Goal: Information Seeking & Learning: Learn about a topic

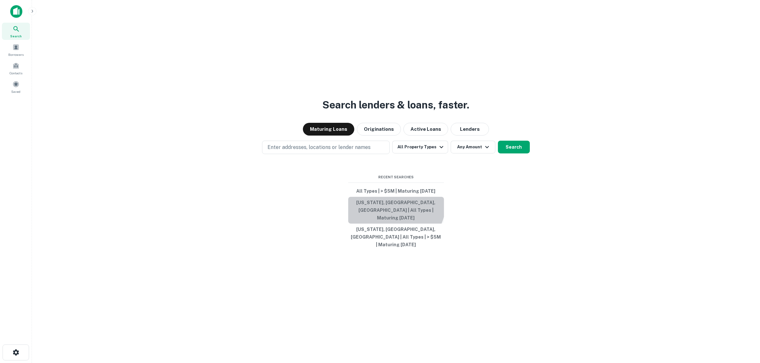
click at [390, 209] on button "[US_STATE], [GEOGRAPHIC_DATA], [GEOGRAPHIC_DATA] | All Types | Maturing [DATE]" at bounding box center [396, 210] width 96 height 27
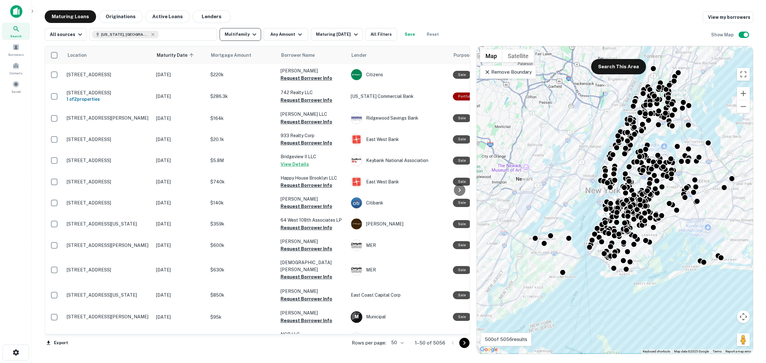
click at [244, 34] on button "Multifamily" at bounding box center [241, 34] width 42 height 13
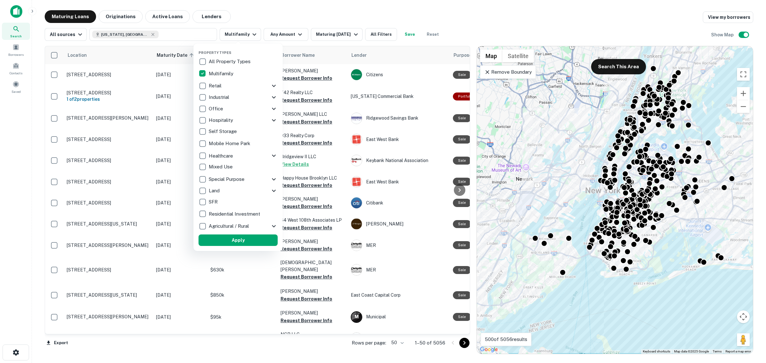
click at [269, 39] on div at bounding box center [383, 181] width 766 height 363
click at [271, 37] on div at bounding box center [383, 181] width 766 height 363
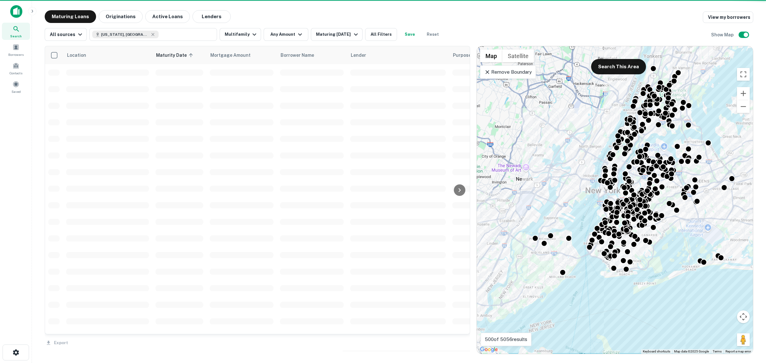
click at [288, 32] on div at bounding box center [383, 181] width 766 height 363
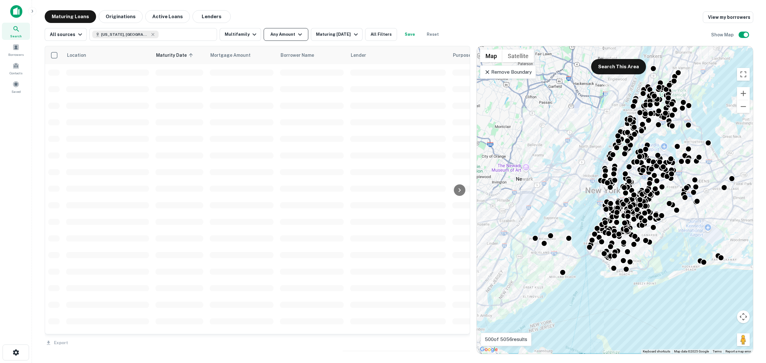
click at [297, 35] on icon "button" at bounding box center [300, 35] width 8 height 8
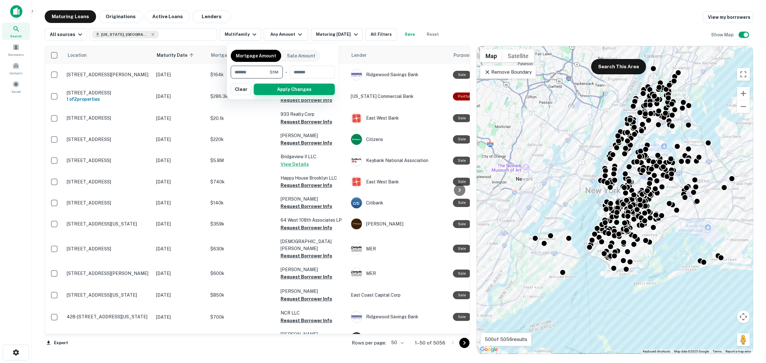
type input "*******"
click at [287, 89] on button "Apply Changes" at bounding box center [294, 89] width 81 height 11
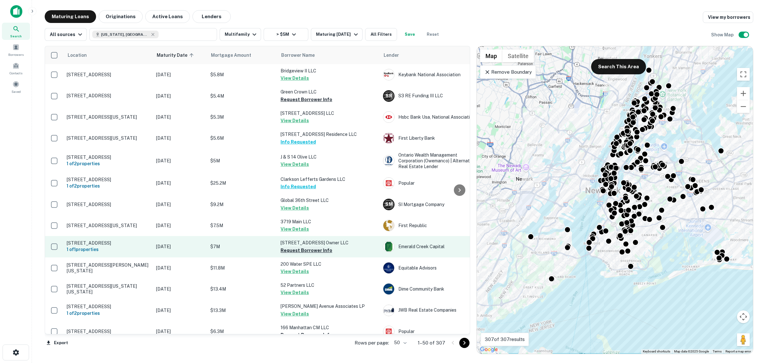
click at [294, 255] on button "Request Borrower Info" at bounding box center [307, 251] width 52 height 8
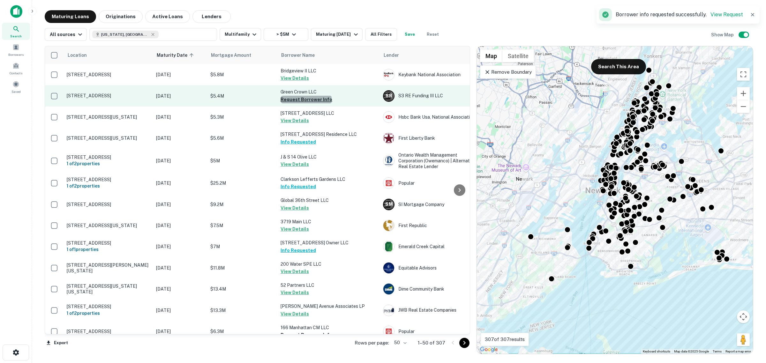
click at [306, 100] on button "Request Borrower Info" at bounding box center [307, 100] width 52 height 8
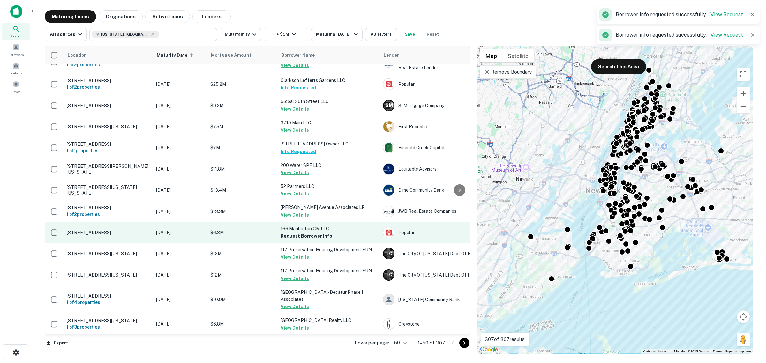
scroll to position [279, 0]
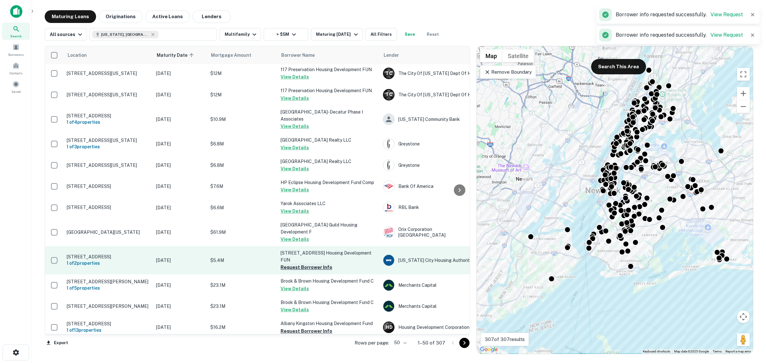
click at [294, 271] on button "Request Borrower Info" at bounding box center [307, 268] width 52 height 8
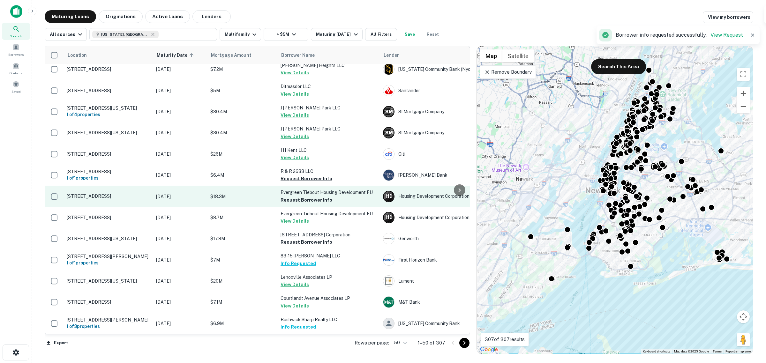
scroll to position [878, 0]
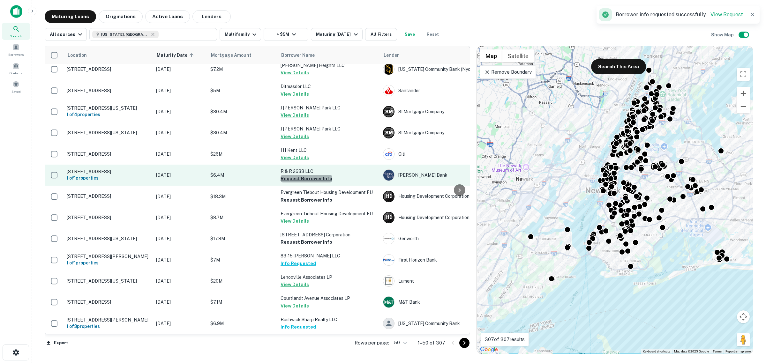
click at [307, 178] on button "Request Borrower Info" at bounding box center [307, 179] width 52 height 8
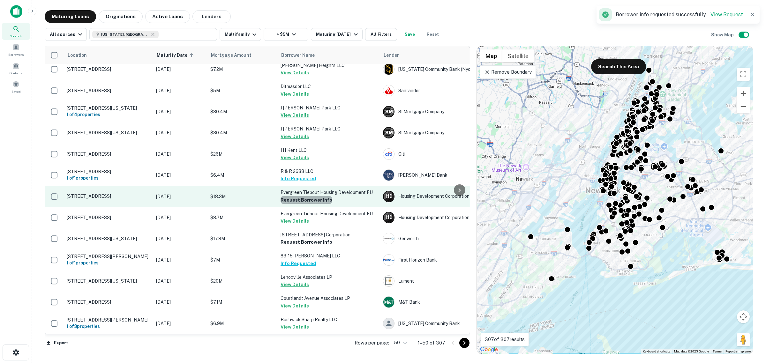
click at [311, 204] on button "Request Borrower Info" at bounding box center [307, 200] width 52 height 8
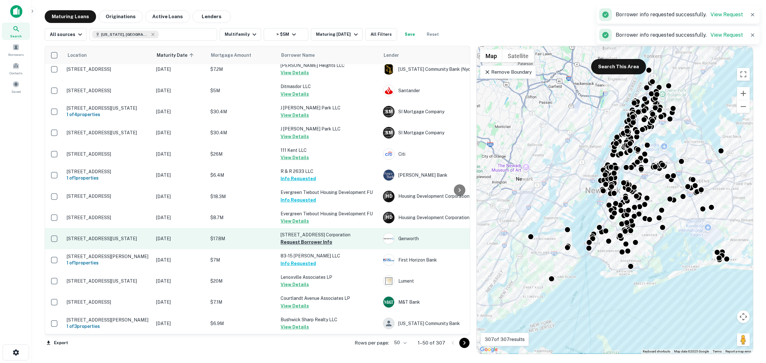
click at [309, 246] on button "Request Borrower Info" at bounding box center [307, 243] width 52 height 8
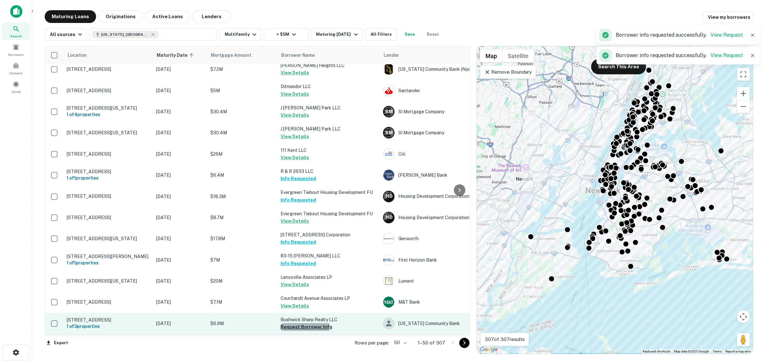
click at [301, 324] on button "Request Borrower Info" at bounding box center [307, 328] width 52 height 8
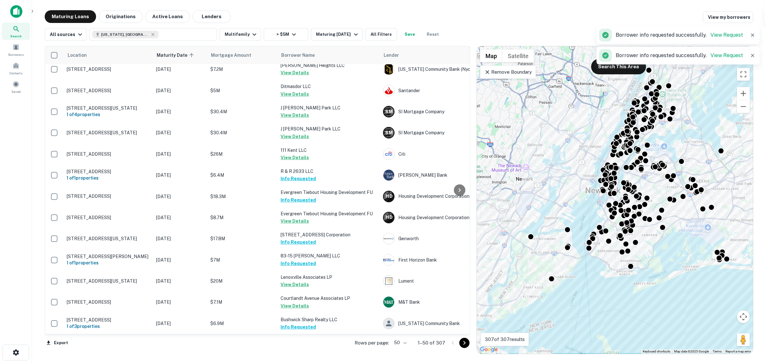
click at [462, 342] on icon "Go to next page" at bounding box center [465, 343] width 8 height 8
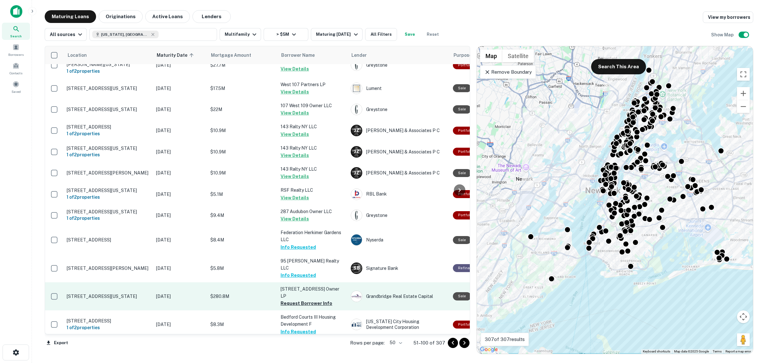
scroll to position [936, 0]
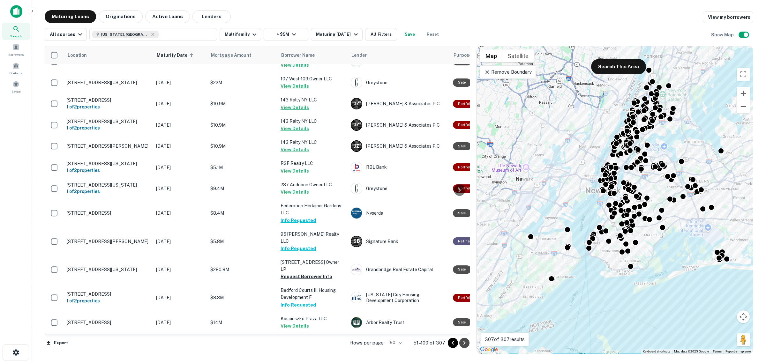
click at [466, 345] on icon "Go to next page" at bounding box center [465, 343] width 8 height 8
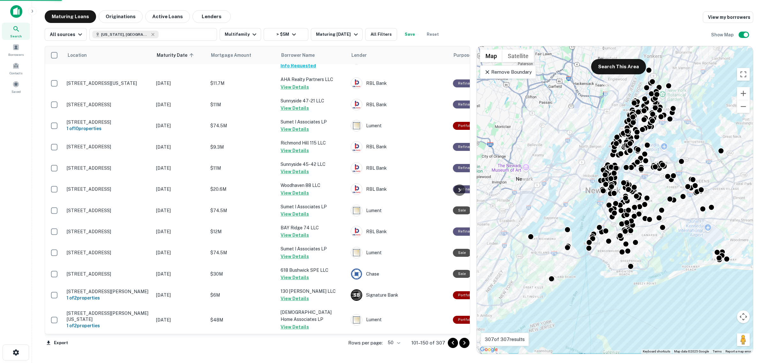
scroll to position [874, 0]
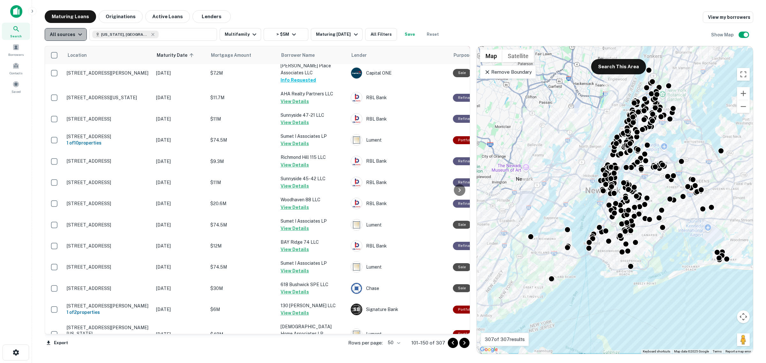
click at [65, 36] on div "All sources" at bounding box center [67, 35] width 34 height 8
click at [2, 139] on div at bounding box center [383, 181] width 766 height 363
click at [369, 31] on button "All Filters" at bounding box center [381, 34] width 32 height 13
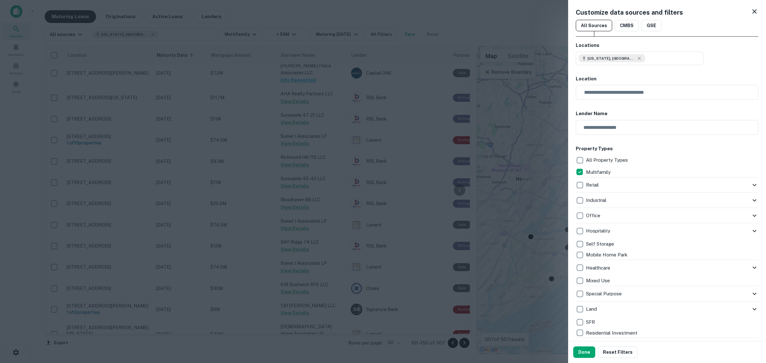
click at [374, 13] on div at bounding box center [383, 181] width 766 height 363
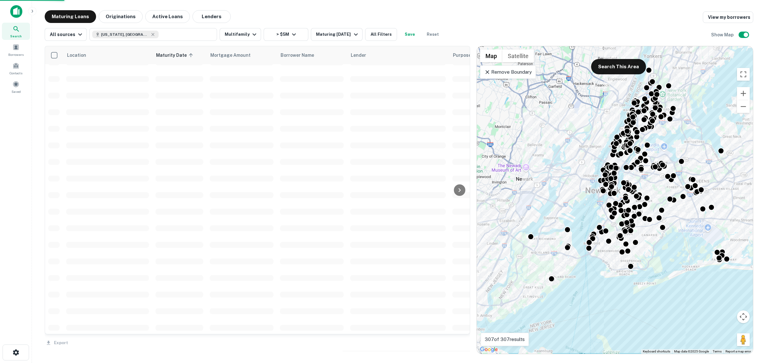
scroll to position [936, 0]
click at [378, 38] on button "All Filters" at bounding box center [381, 34] width 32 height 13
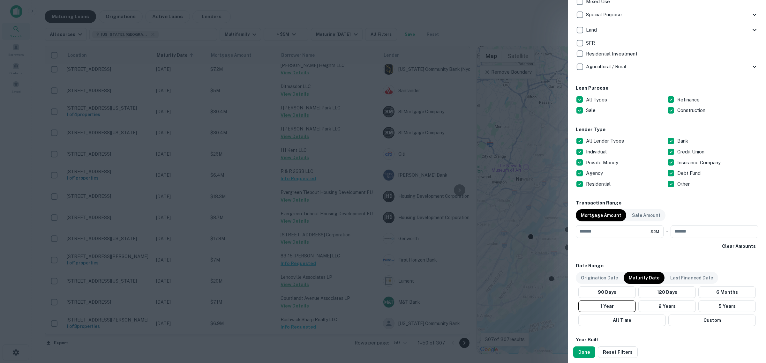
scroll to position [230, 0]
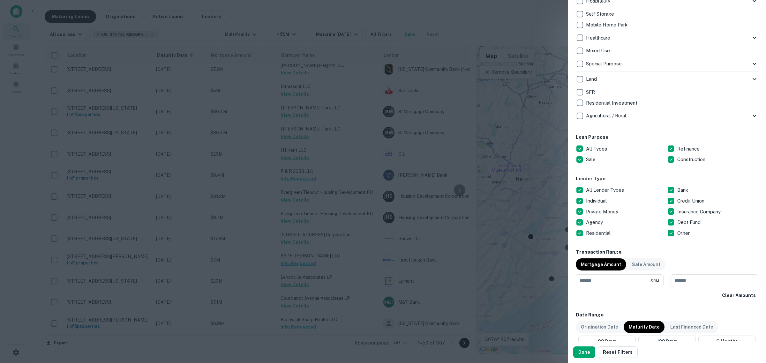
click at [522, 18] on div at bounding box center [383, 181] width 766 height 363
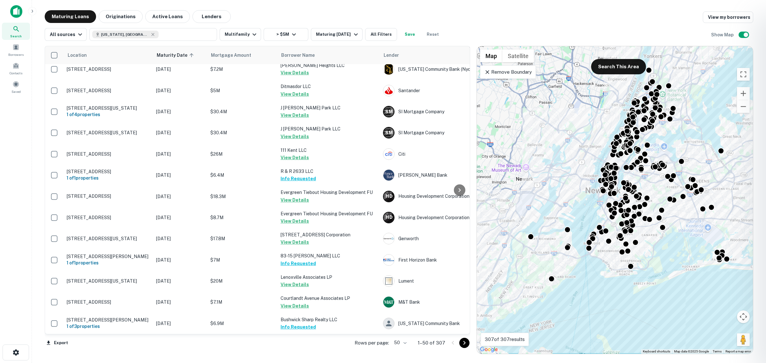
click at [464, 345] on div at bounding box center [383, 181] width 766 height 363
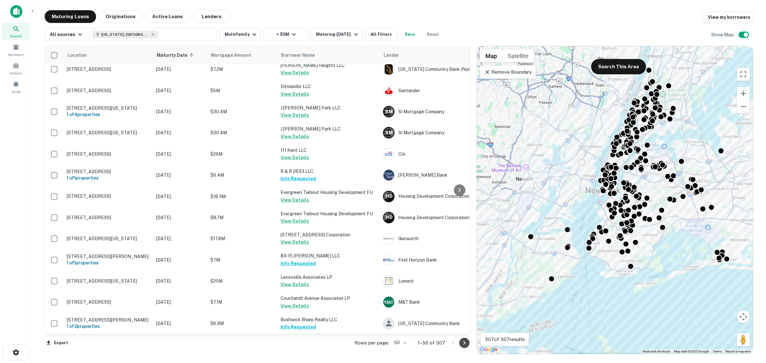
click at [464, 343] on icon "Go to next page" at bounding box center [465, 343] width 8 height 8
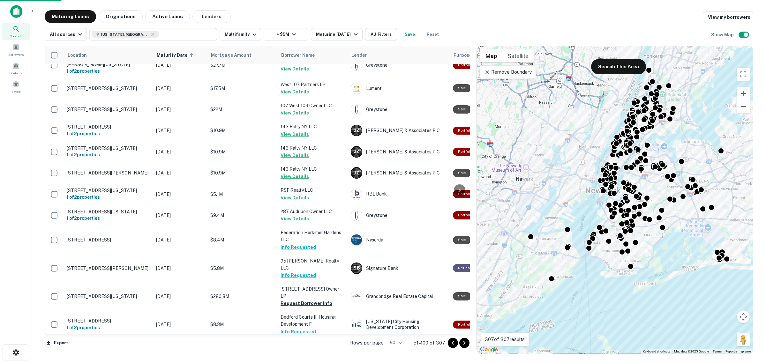
scroll to position [936, 0]
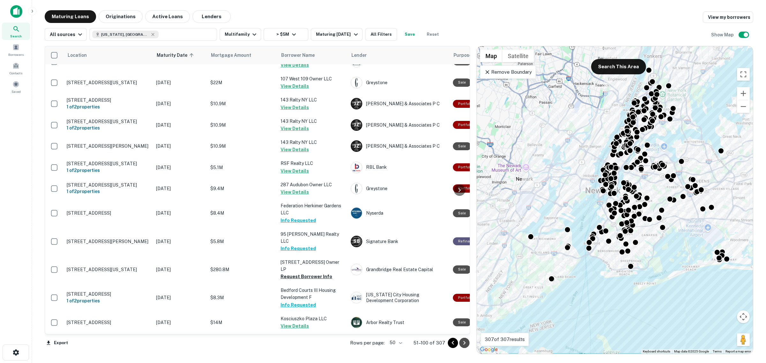
click at [467, 343] on icon "Go to next page" at bounding box center [465, 343] width 8 height 8
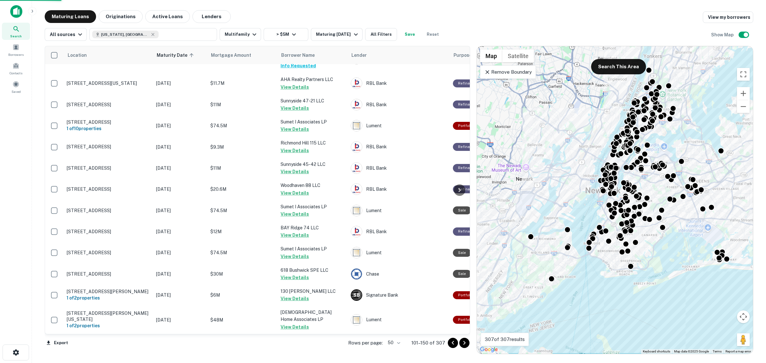
scroll to position [874, 0]
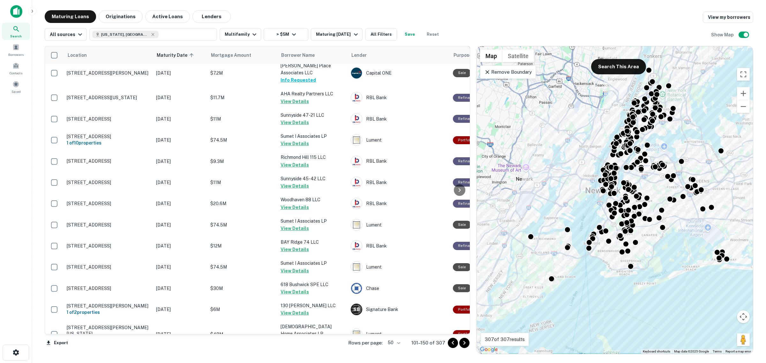
drag, startPoint x: 467, startPoint y: 341, endPoint x: 466, endPoint y: 338, distance: 3.3
click at [467, 341] on icon "Go to next page" at bounding box center [465, 343] width 8 height 8
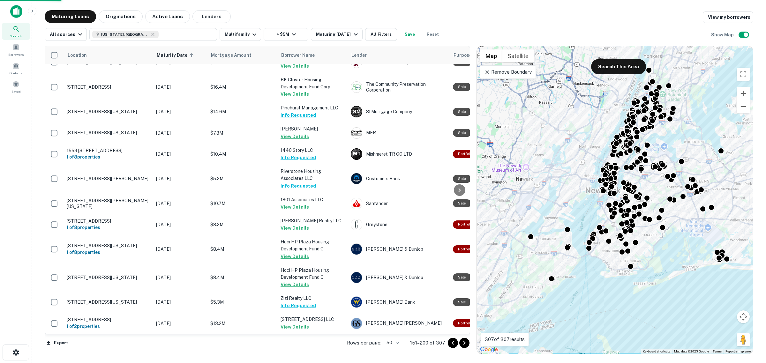
scroll to position [878, 0]
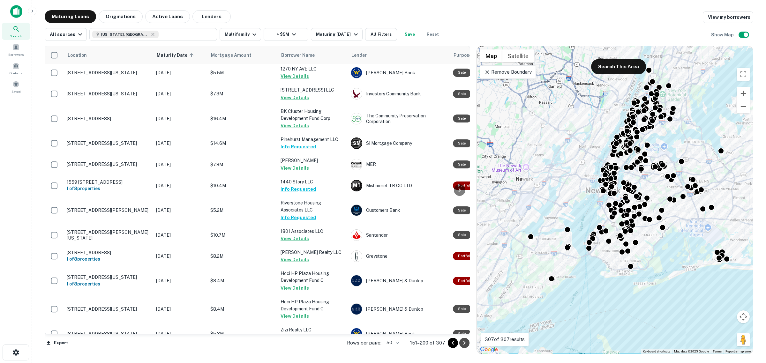
click at [466, 342] on icon "Go to next page" at bounding box center [465, 343] width 8 height 8
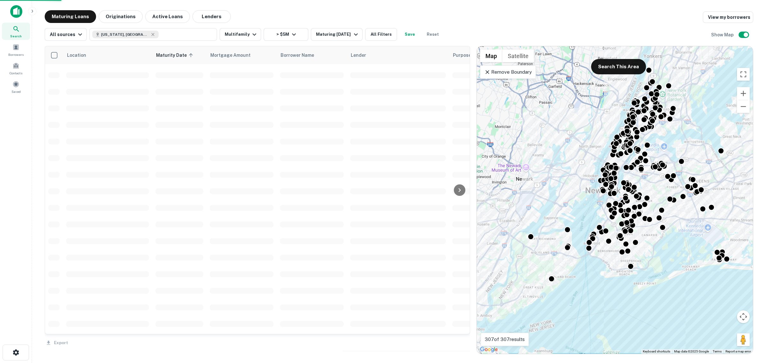
scroll to position [869, 0]
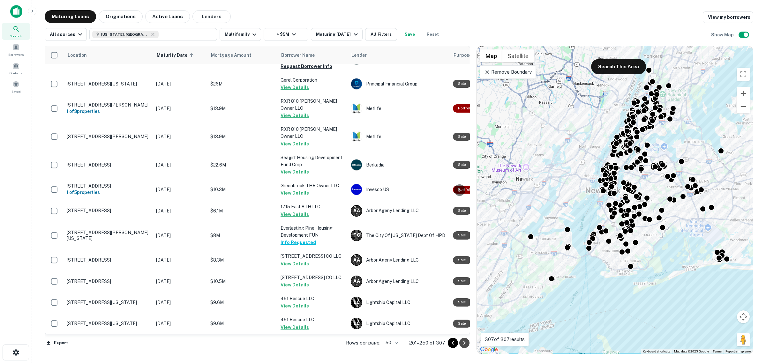
click at [466, 342] on icon "Go to next page" at bounding box center [465, 343] width 8 height 8
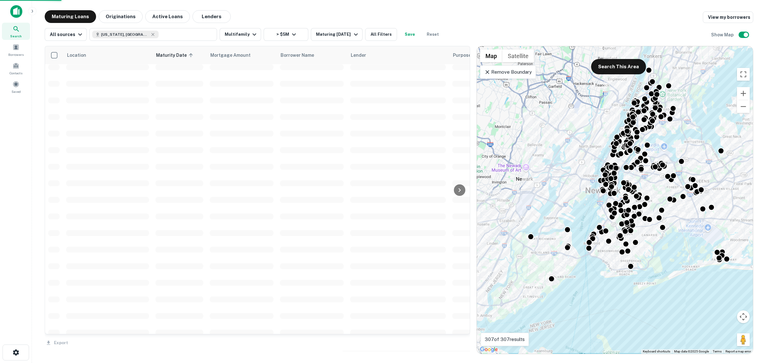
scroll to position [863, 0]
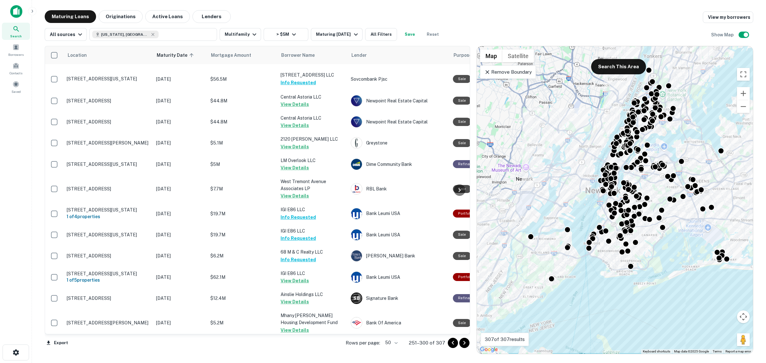
click at [461, 343] on icon "Go to next page" at bounding box center [465, 343] width 8 height 8
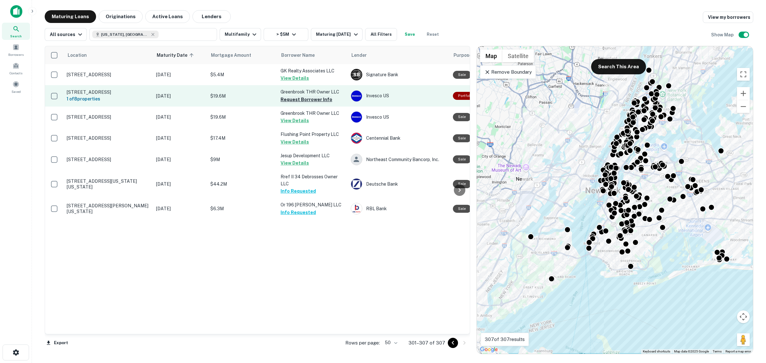
click at [310, 100] on button "Request Borrower Info" at bounding box center [307, 100] width 52 height 8
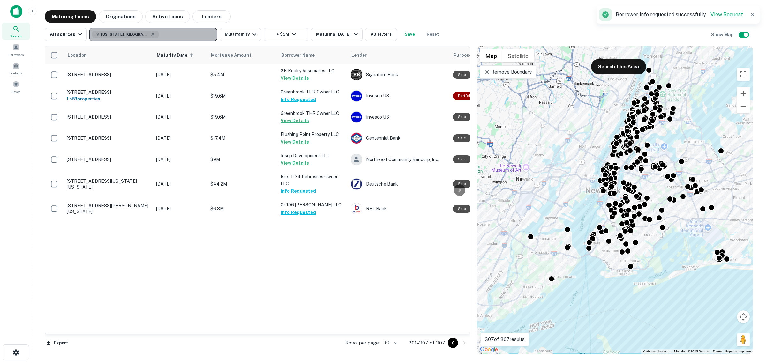
click at [150, 34] on icon "button" at bounding box center [152, 34] width 5 height 5
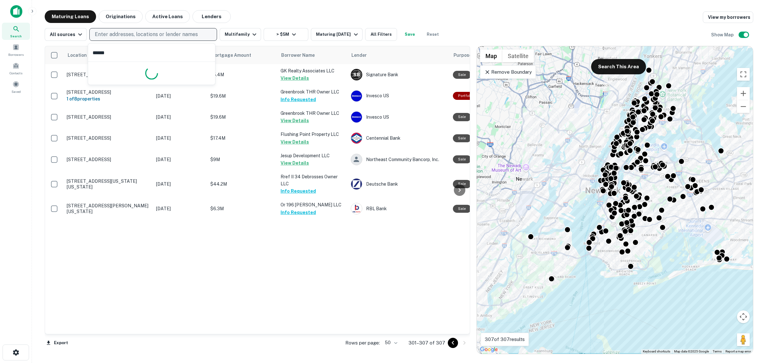
type input "*******"
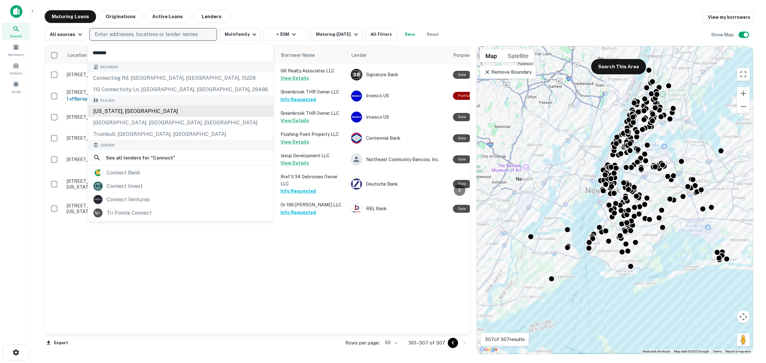
click at [125, 113] on div "[US_STATE], [GEOGRAPHIC_DATA]" at bounding box center [180, 111] width 185 height 11
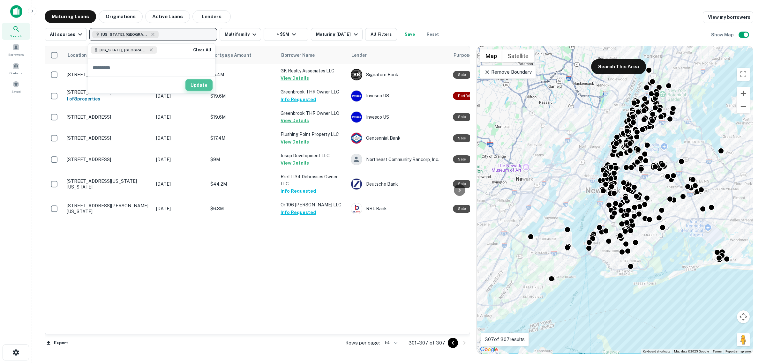
click at [203, 85] on button "Update" at bounding box center [199, 85] width 27 height 11
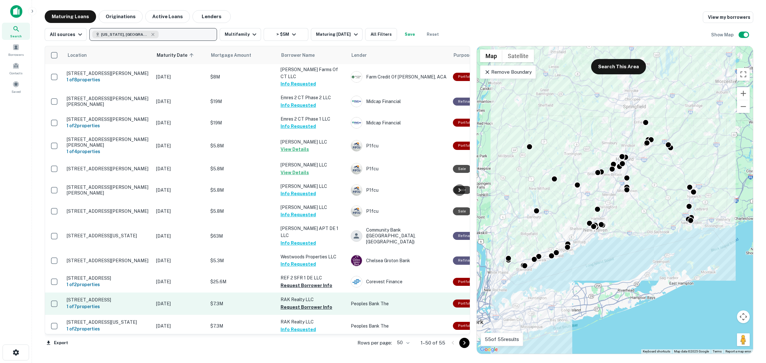
scroll to position [319, 0]
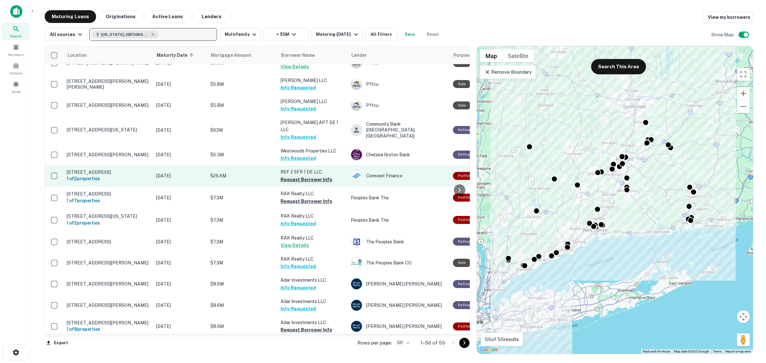
click at [313, 176] on button "Request Borrower Info" at bounding box center [307, 180] width 52 height 8
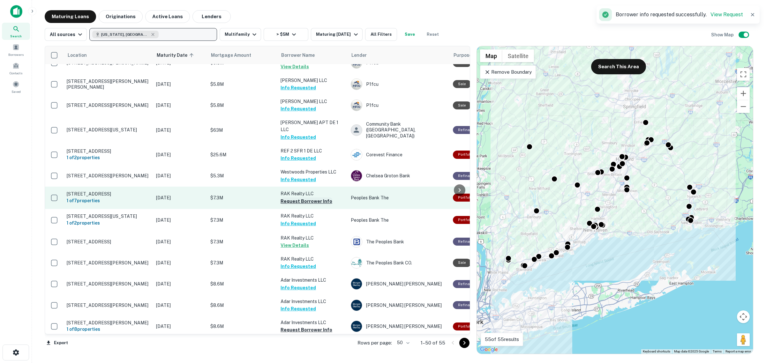
click at [314, 198] on button "Request Borrower Info" at bounding box center [307, 202] width 52 height 8
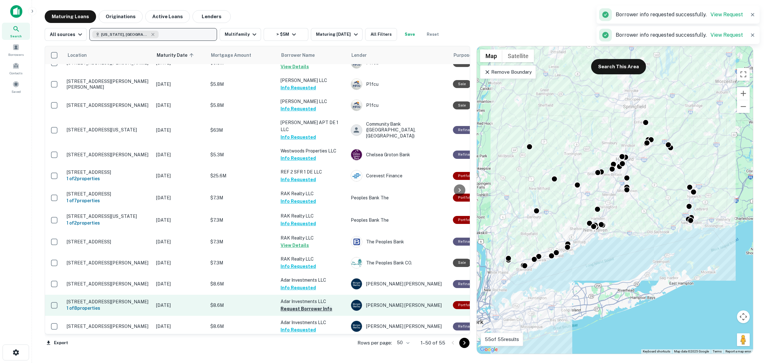
click at [304, 305] on button "Request Borrower Info" at bounding box center [307, 309] width 52 height 8
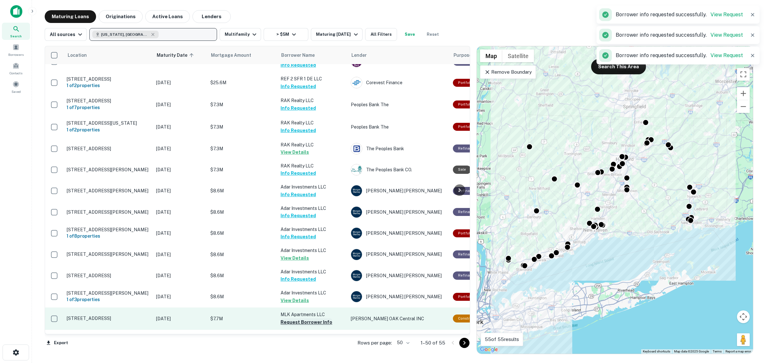
scroll to position [479, 0]
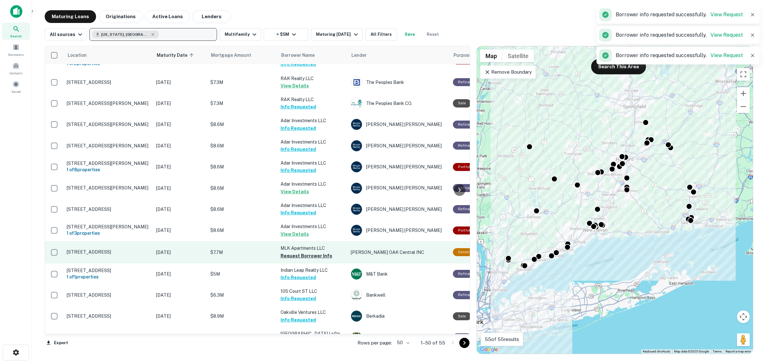
click at [296, 245] on p "MLK Apartments LLC" at bounding box center [313, 248] width 64 height 7
click at [297, 252] on button "Request Borrower Info" at bounding box center [307, 256] width 52 height 8
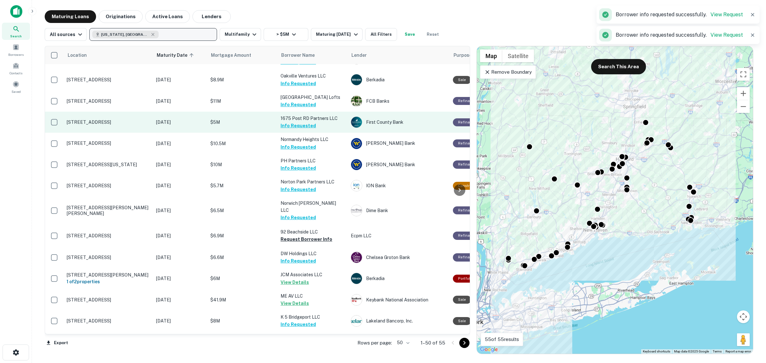
scroll to position [719, 0]
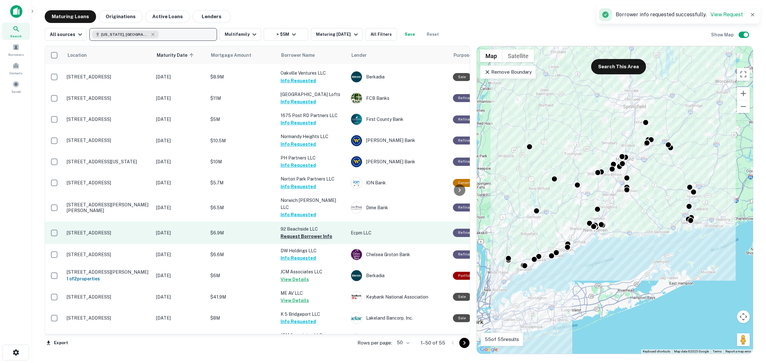
click at [312, 233] on button "Request Borrower Info" at bounding box center [307, 237] width 52 height 8
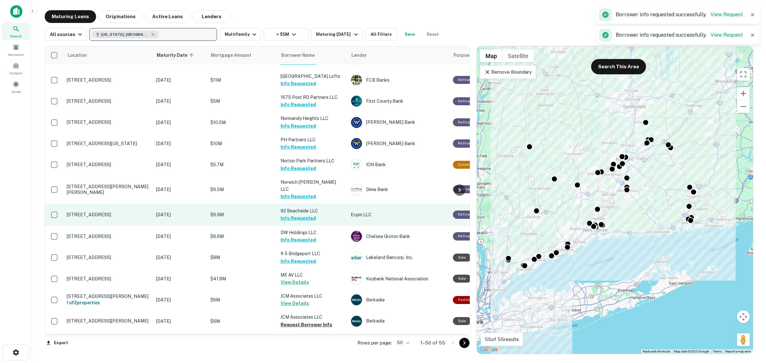
scroll to position [758, 0]
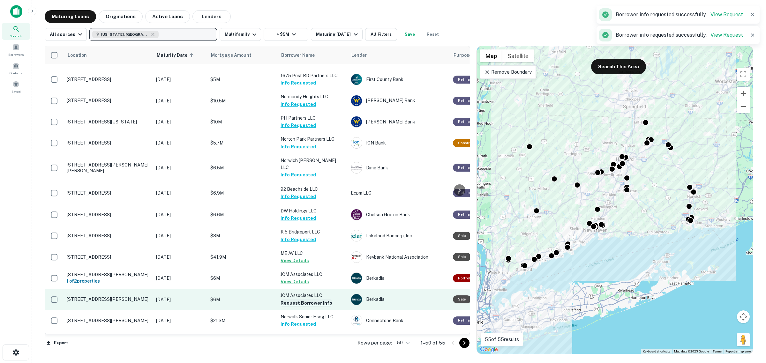
click at [310, 300] on button "Request Borrower Info" at bounding box center [307, 304] width 52 height 8
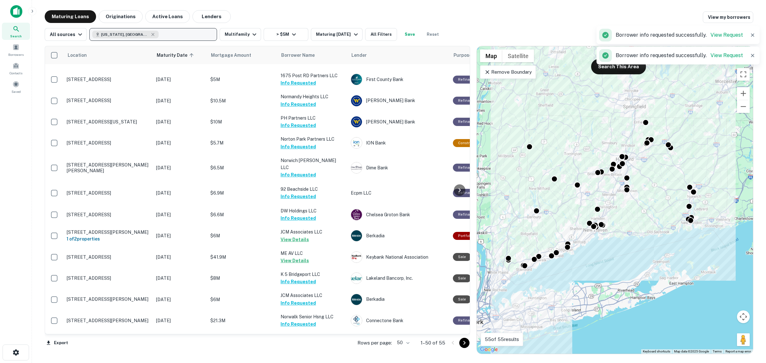
scroll to position [802, 0]
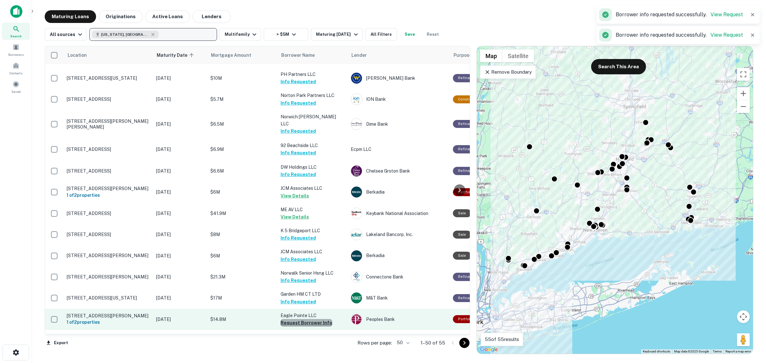
click at [315, 319] on button "Request Borrower Info" at bounding box center [307, 323] width 52 height 8
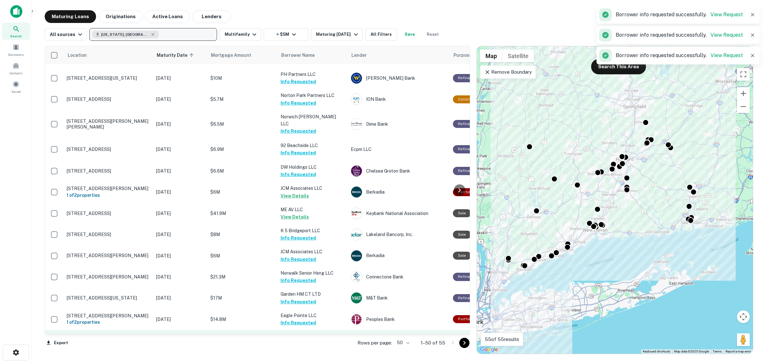
click at [316, 340] on button "Request Borrower Info" at bounding box center [307, 344] width 52 height 8
click at [464, 344] on icon "Go to next page" at bounding box center [465, 343] width 8 height 8
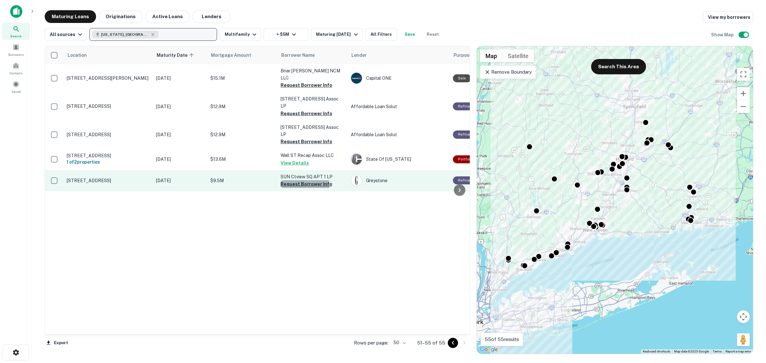
click at [302, 180] on button "Request Borrower Info" at bounding box center [307, 184] width 52 height 8
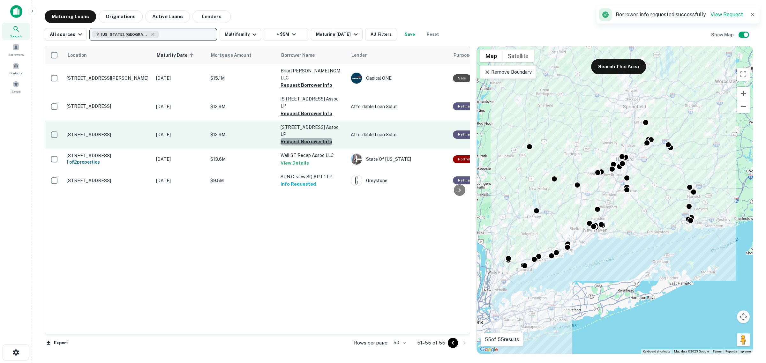
click at [307, 138] on button "Request Borrower Info" at bounding box center [307, 142] width 52 height 8
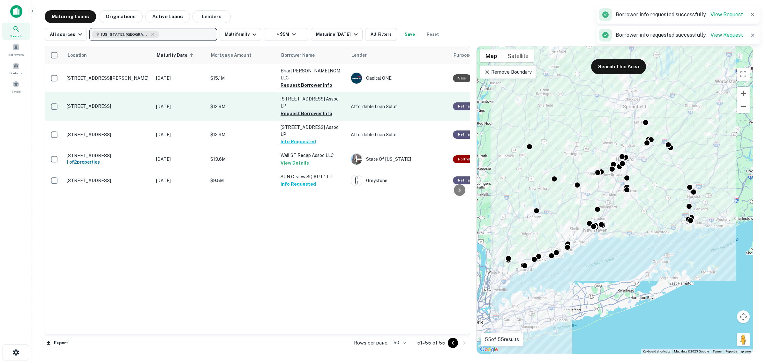
click at [306, 110] on button "Request Borrower Info" at bounding box center [307, 114] width 52 height 8
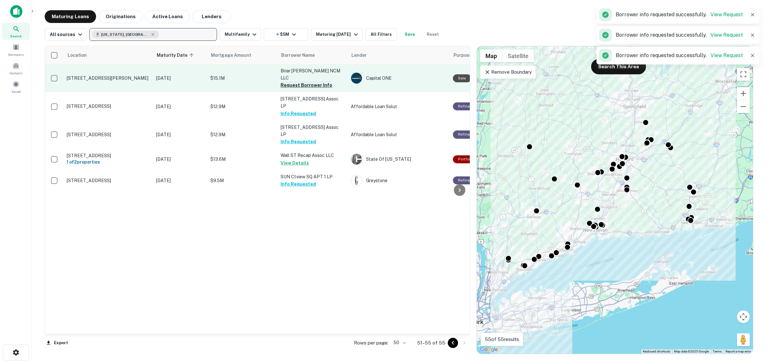
click at [303, 81] on button "Request Borrower Info" at bounding box center [307, 85] width 52 height 8
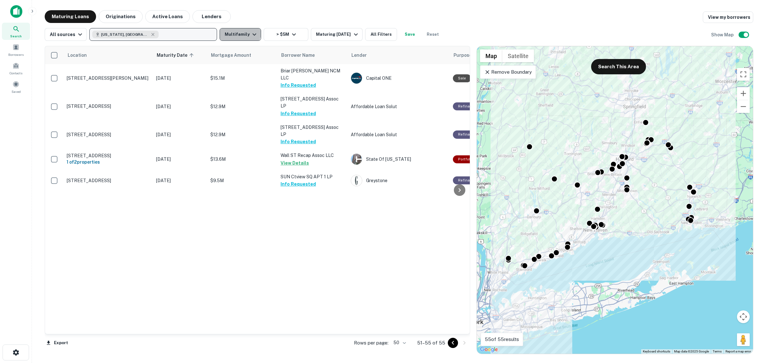
click at [231, 29] on button "Multifamily" at bounding box center [241, 34] width 42 height 13
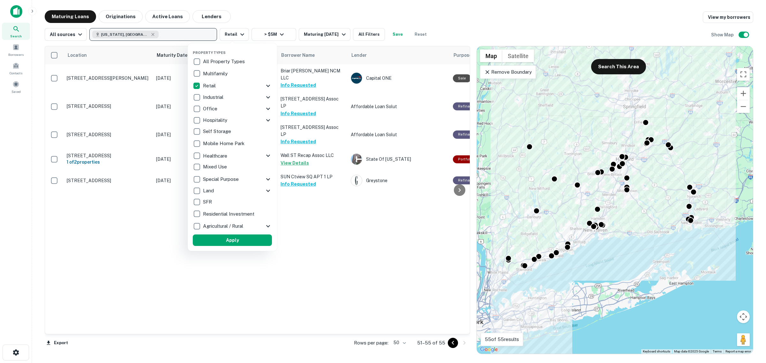
click at [232, 88] on div "Retail" at bounding box center [229, 85] width 72 height 11
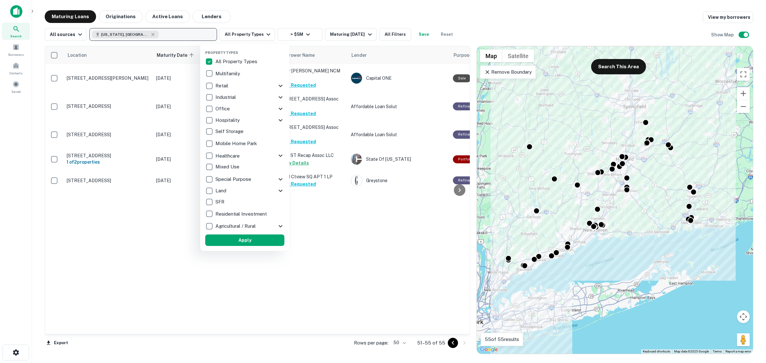
click at [236, 83] on div "Retail" at bounding box center [241, 85] width 72 height 11
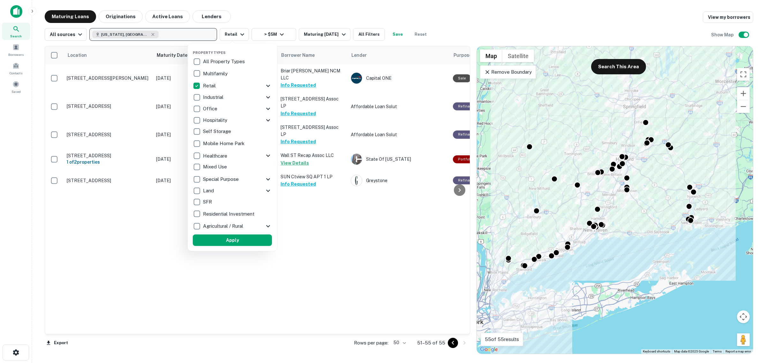
click at [268, 83] on icon at bounding box center [268, 86] width 8 height 8
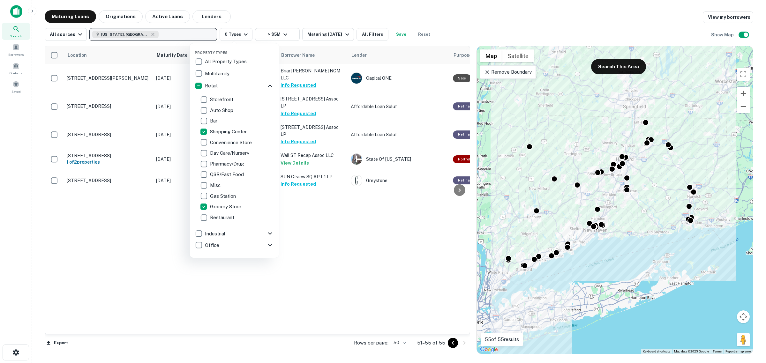
click at [343, 194] on div at bounding box center [383, 181] width 766 height 363
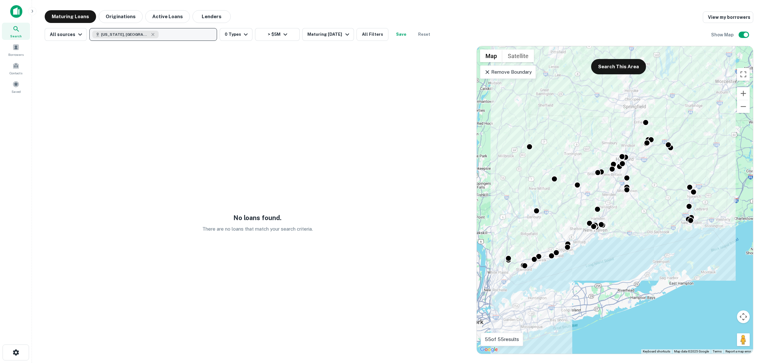
click at [488, 73] on icon at bounding box center [487, 72] width 6 height 6
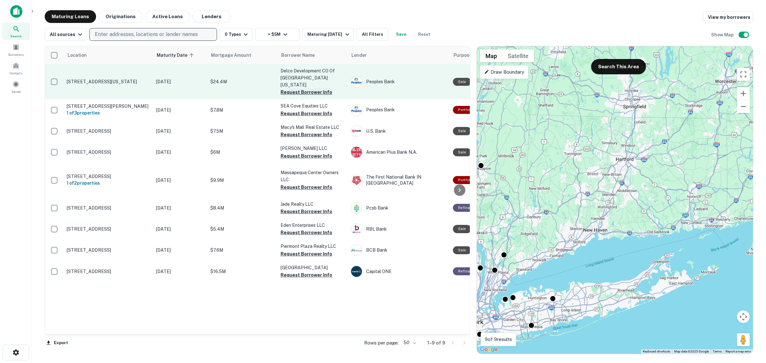
click at [323, 88] on button "Request Borrower Info" at bounding box center [307, 92] width 52 height 8
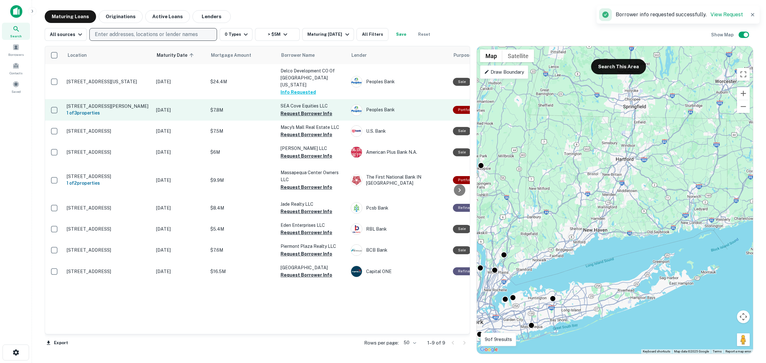
click at [318, 118] on button "Request Borrower Info" at bounding box center [307, 114] width 52 height 8
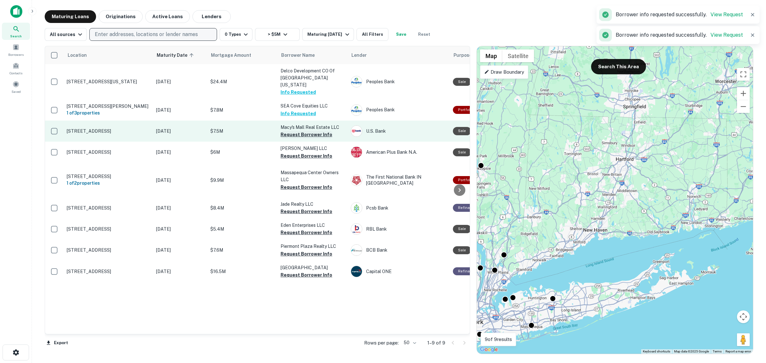
click at [312, 139] on button "Request Borrower Info" at bounding box center [307, 135] width 52 height 8
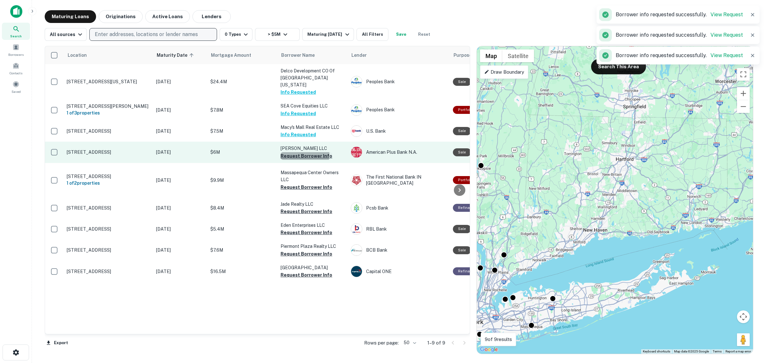
click at [302, 160] on button "Request Borrower Info" at bounding box center [307, 156] width 52 height 8
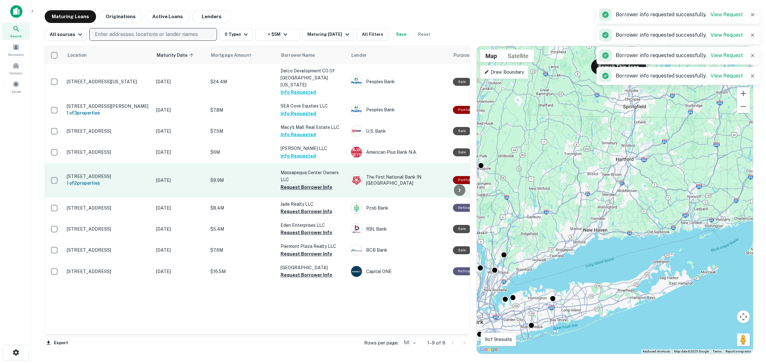
click at [306, 191] on button "Request Borrower Info" at bounding box center [307, 188] width 52 height 8
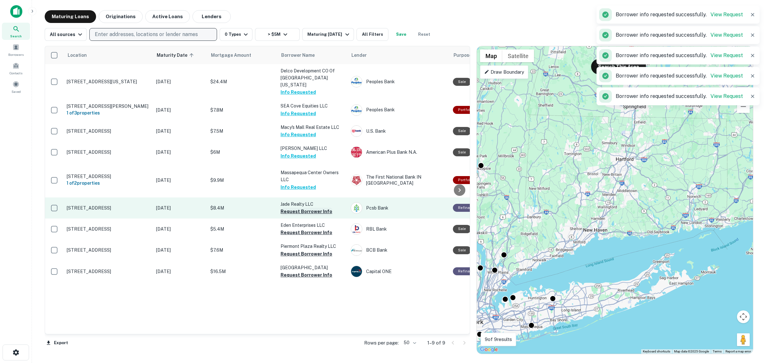
click at [305, 216] on button "Request Borrower Info" at bounding box center [307, 212] width 52 height 8
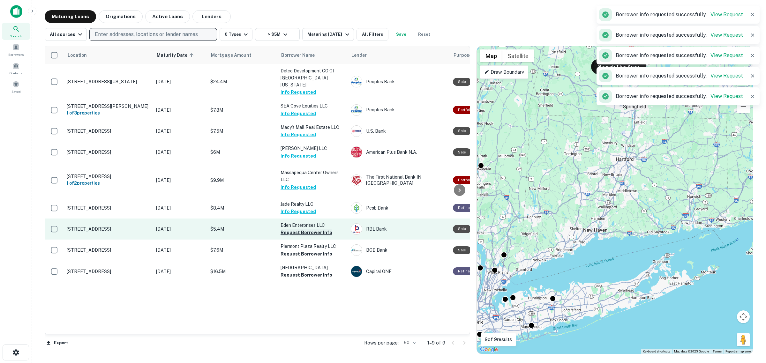
click at [307, 237] on button "Request Borrower Info" at bounding box center [307, 233] width 52 height 8
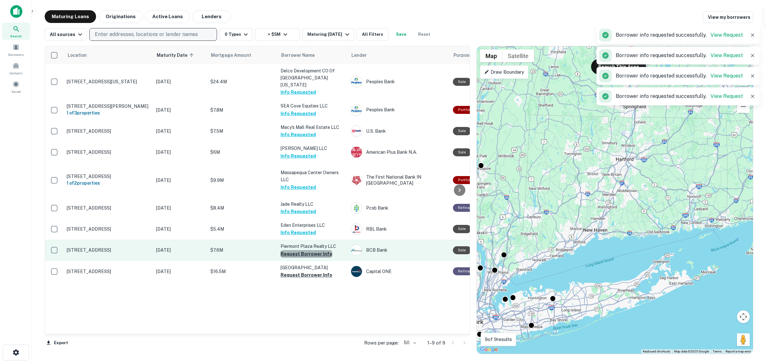
click at [309, 258] on button "Request Borrower Info" at bounding box center [307, 254] width 52 height 8
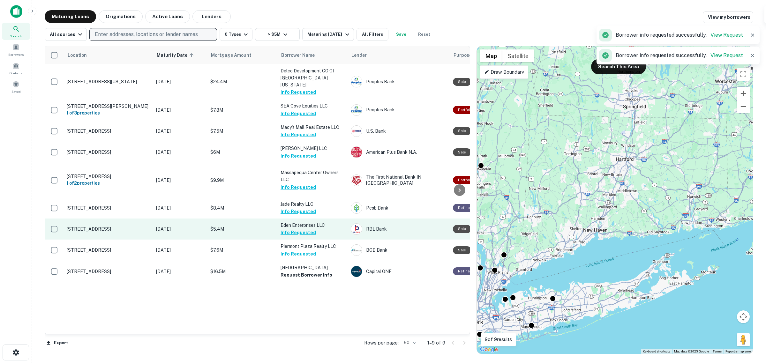
scroll to position [33, 0]
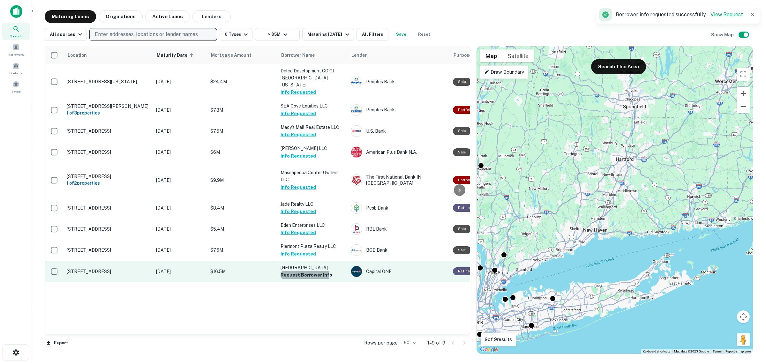
click at [299, 279] on button "Request Borrower Info" at bounding box center [307, 275] width 52 height 8
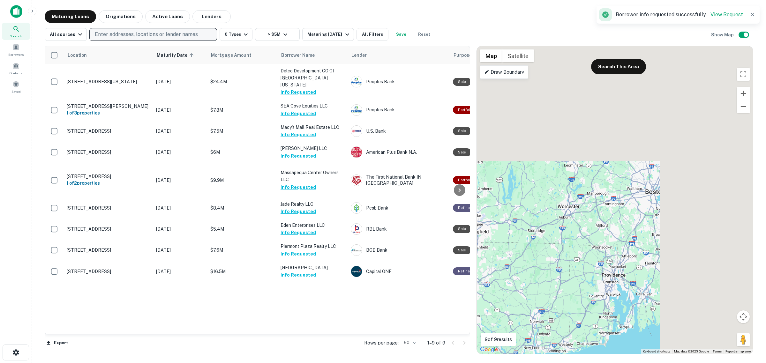
drag, startPoint x: 575, startPoint y: 248, endPoint x: 411, endPoint y: 375, distance: 208.1
click at [411, 363] on html "Search Borrowers Contacts Saved Maturing Loans Originations Active Loans Lender…" at bounding box center [383, 181] width 766 height 363
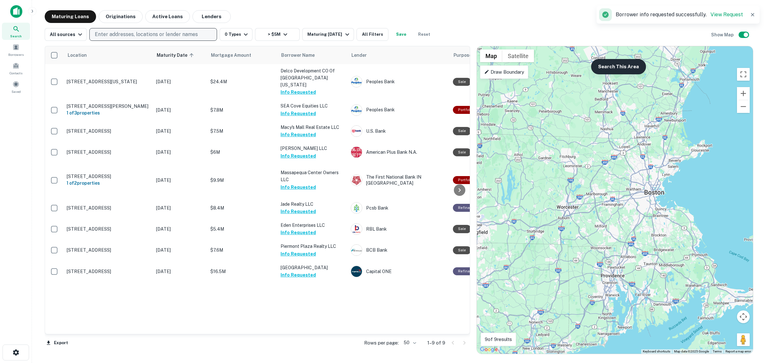
click at [612, 70] on button "Search This Area" at bounding box center [618, 66] width 55 height 15
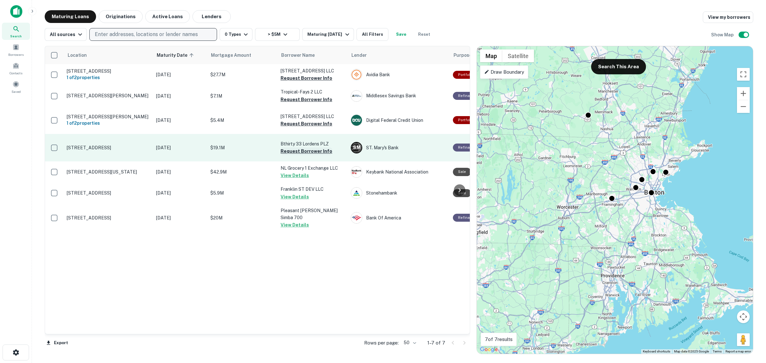
click at [302, 155] on button "Request Borrower Info" at bounding box center [307, 152] width 52 height 8
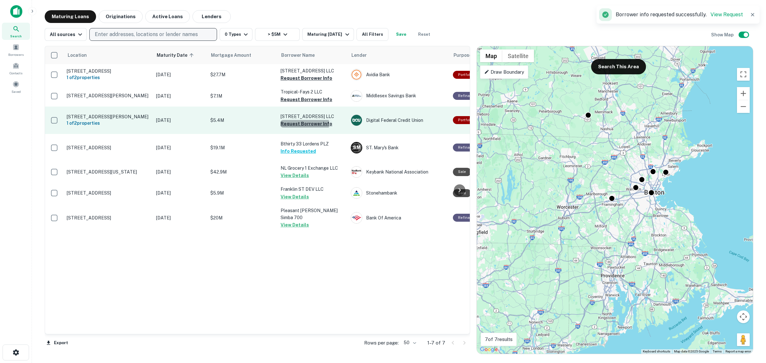
click at [302, 128] on button "Request Borrower Info" at bounding box center [307, 124] width 52 height 8
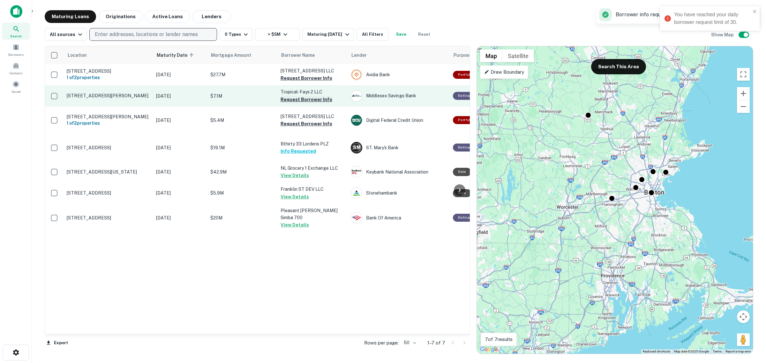
click at [300, 103] on button "Request Borrower Info" at bounding box center [307, 100] width 52 height 8
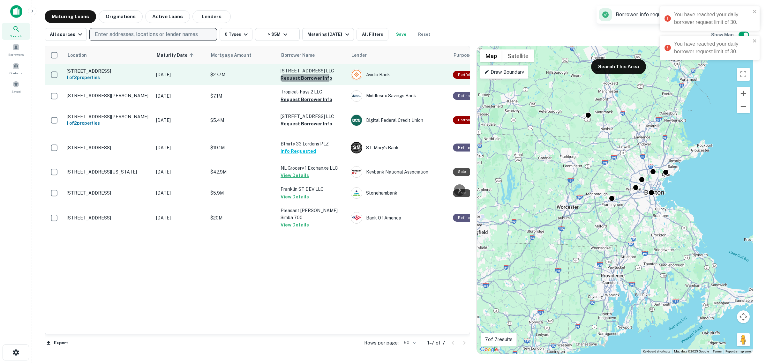
click at [294, 78] on button "Request Borrower Info" at bounding box center [307, 78] width 52 height 8
